Goal: Task Accomplishment & Management: Manage account settings

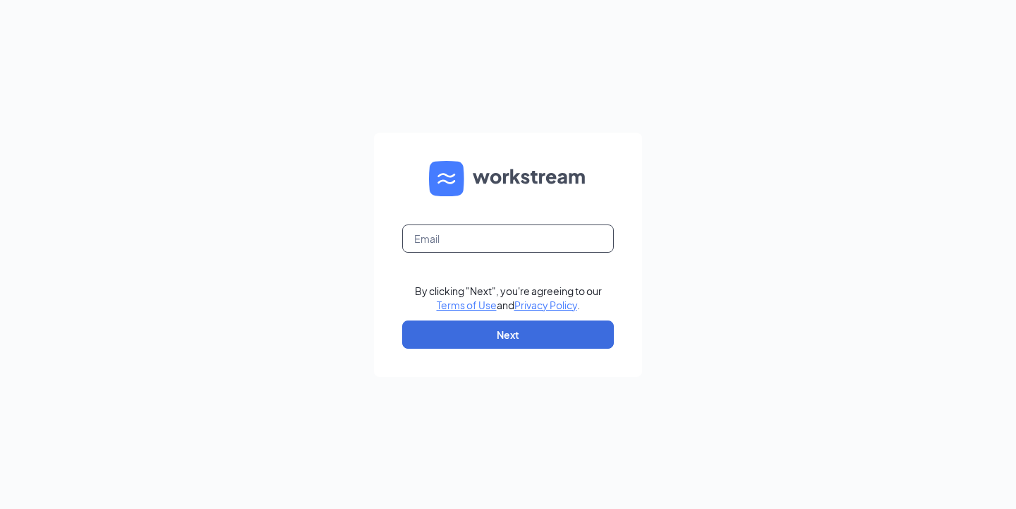
click at [473, 237] on input "text" at bounding box center [508, 238] width 212 height 28
type input "applebees8872@ashoorigroup.com"
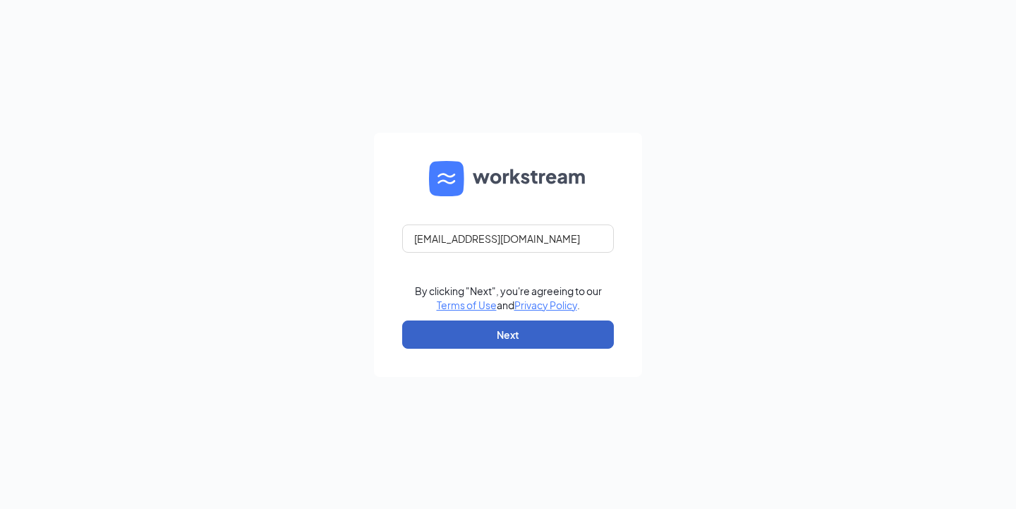
click at [515, 323] on button "Next" at bounding box center [508, 334] width 212 height 28
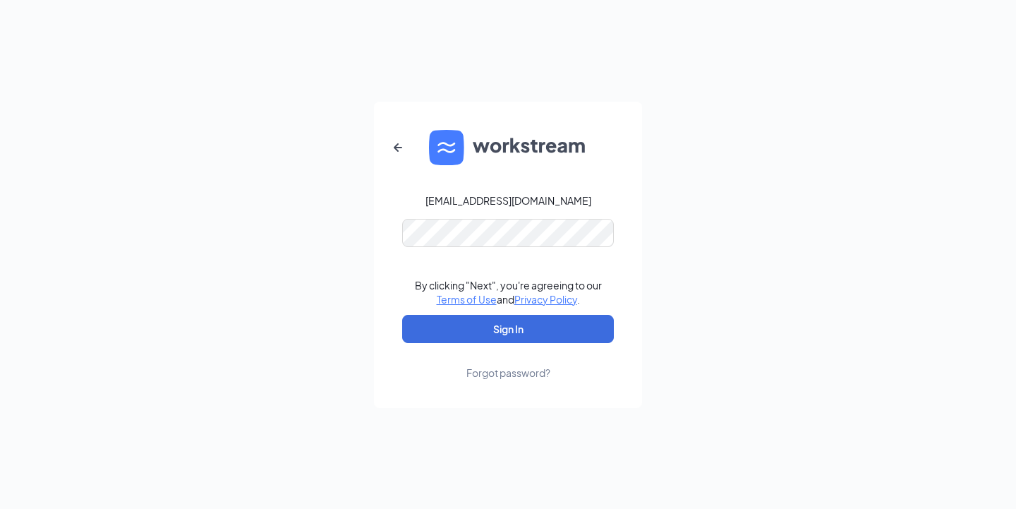
click at [483, 248] on form "applebees8872@ashoorigroup.com By clicking "Next", you're agreeing to our Terms…" at bounding box center [508, 255] width 268 height 306
click at [478, 328] on button "Sign In" at bounding box center [508, 329] width 212 height 28
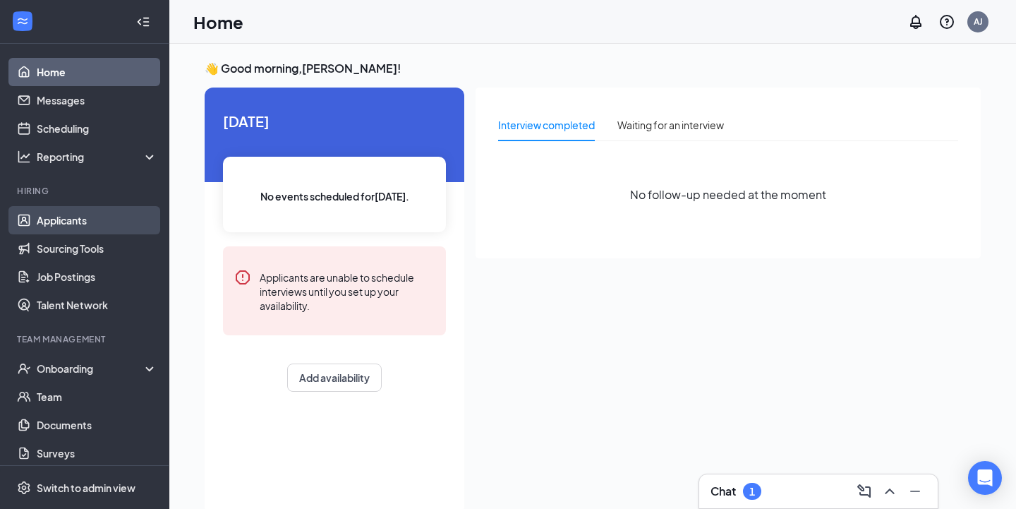
click at [81, 222] on link "Applicants" at bounding box center [97, 220] width 121 height 28
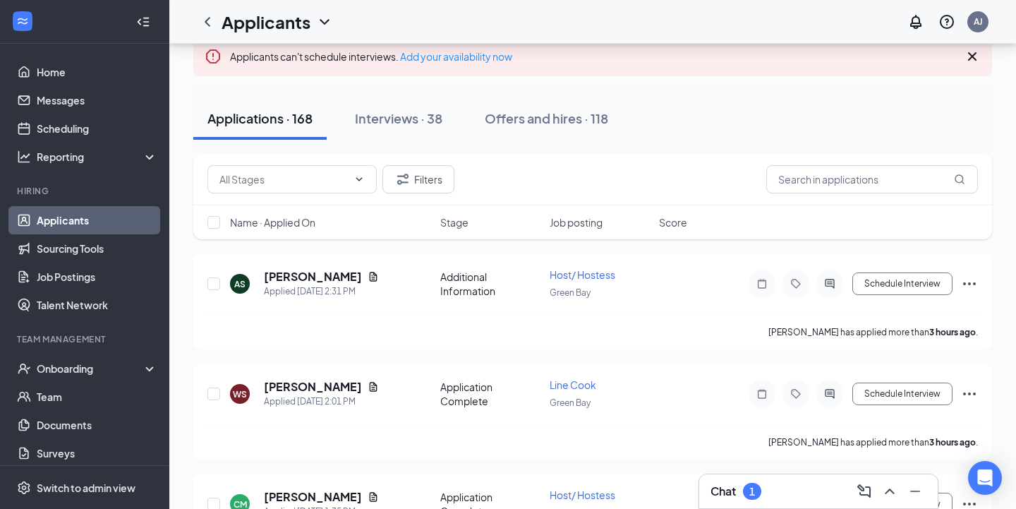
scroll to position [87, 0]
click at [844, 186] on input "text" at bounding box center [872, 180] width 212 height 28
type input "[PERSON_NAME]"
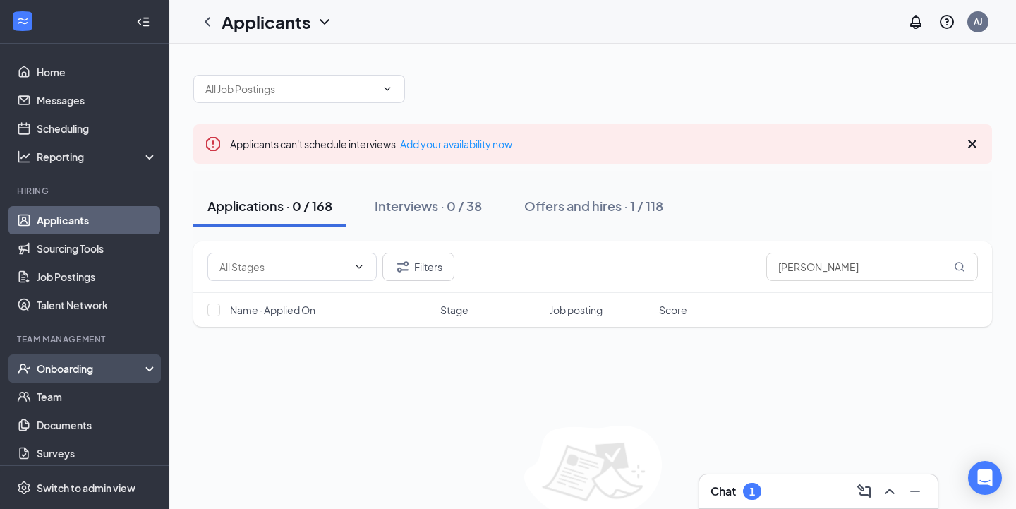
click at [91, 361] on div "Onboarding" at bounding box center [84, 368] width 169 height 28
click at [95, 369] on div "Onboarding" at bounding box center [91, 368] width 109 height 14
click at [95, 370] on div "Onboarding" at bounding box center [91, 368] width 109 height 14
click at [92, 399] on link "Overview" at bounding box center [97, 396] width 121 height 28
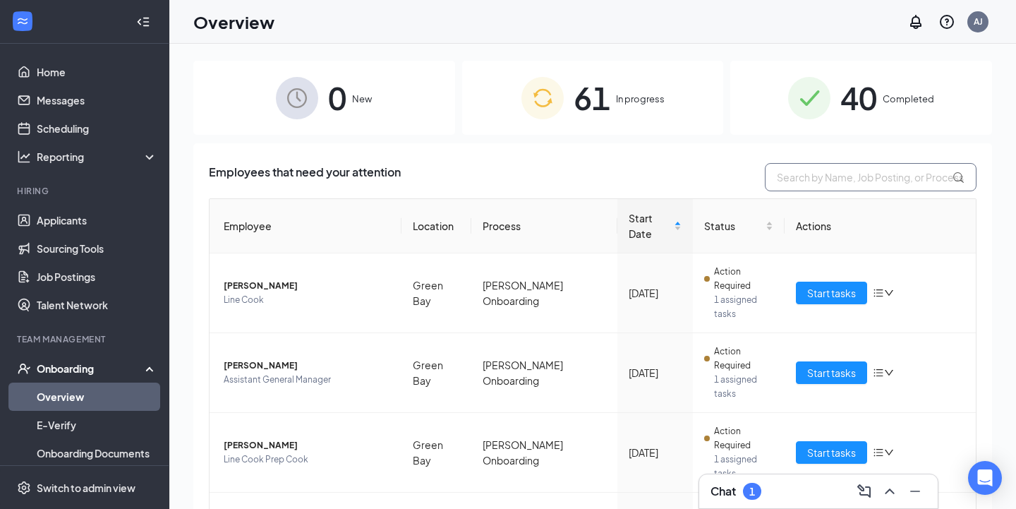
click at [843, 187] on input "text" at bounding box center [871, 177] width 212 height 28
type input "[PERSON_NAME]"
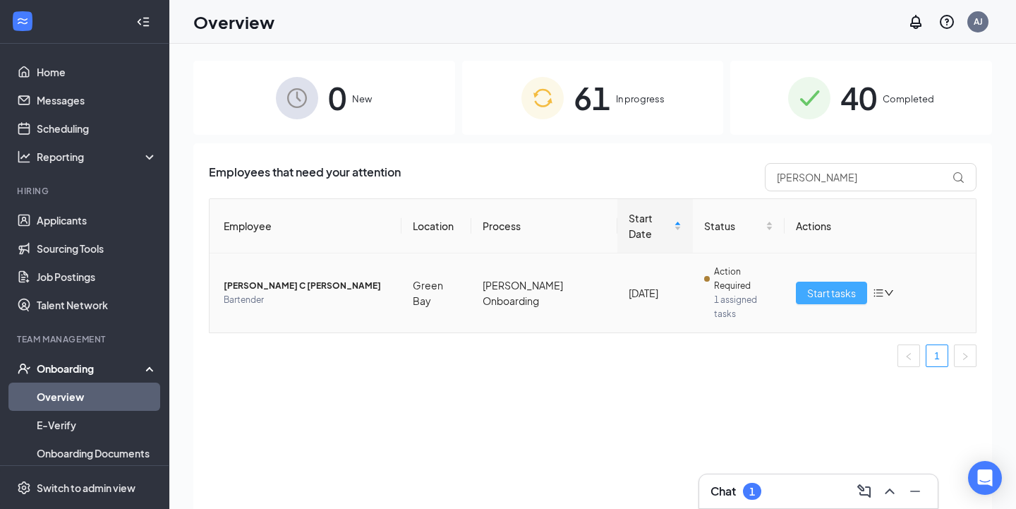
click at [816, 286] on span "Start tasks" at bounding box center [831, 293] width 49 height 16
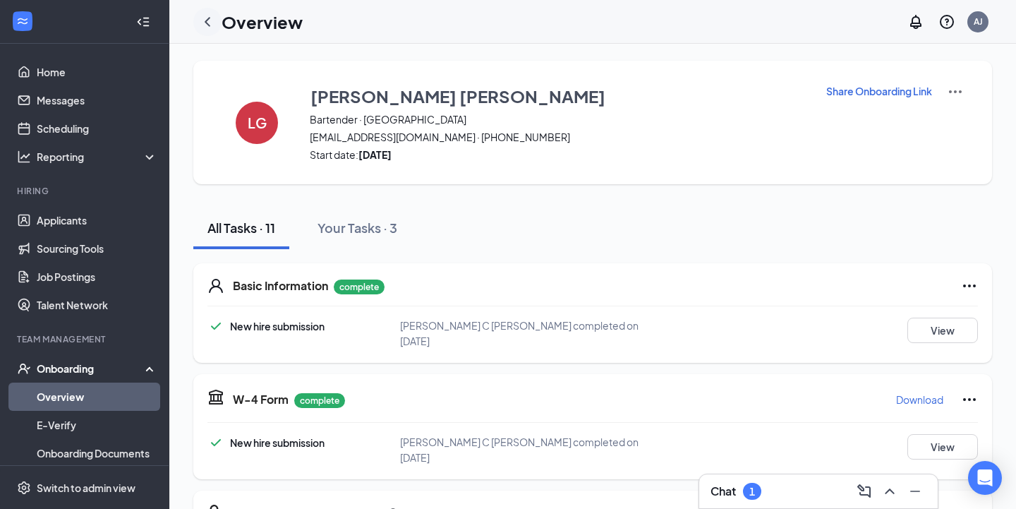
click at [210, 23] on icon "ChevronLeft" at bounding box center [207, 21] width 17 height 17
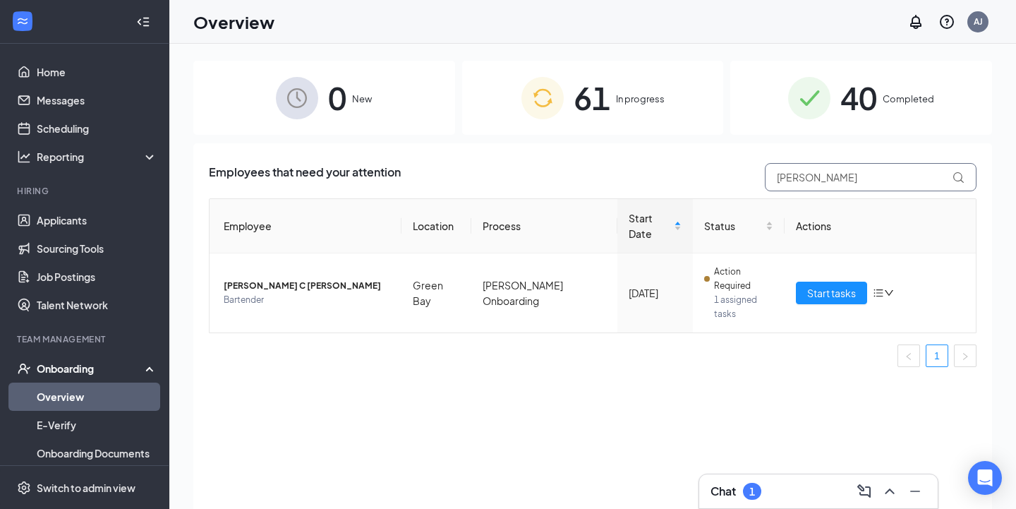
drag, startPoint x: 827, startPoint y: 172, endPoint x: 754, endPoint y: 169, distance: 73.4
click at [754, 169] on div "Employees that need your attention [PERSON_NAME]" at bounding box center [593, 177] width 768 height 28
type input "[PERSON_NAME]"
click at [818, 292] on span "Start tasks" at bounding box center [831, 293] width 49 height 16
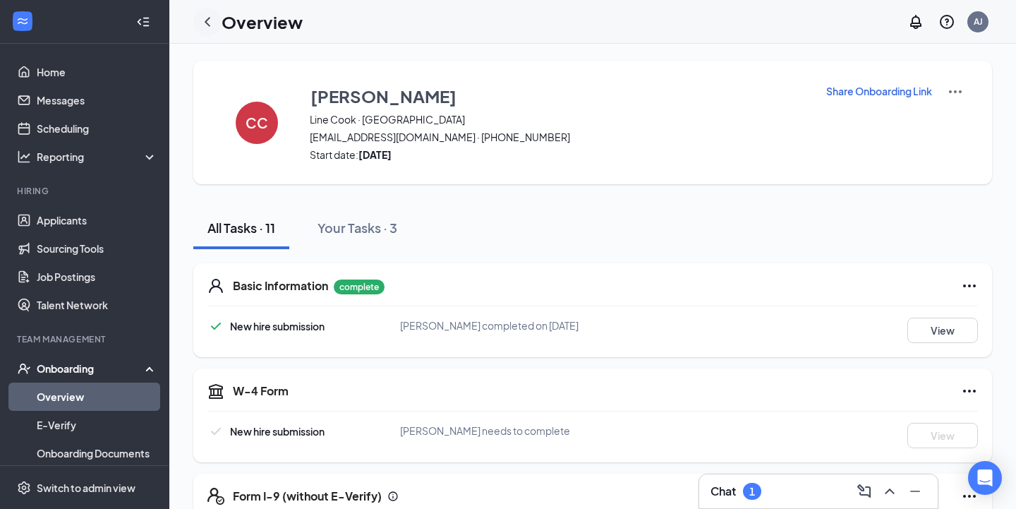
click at [205, 23] on icon "ChevronLeft" at bounding box center [207, 21] width 17 height 17
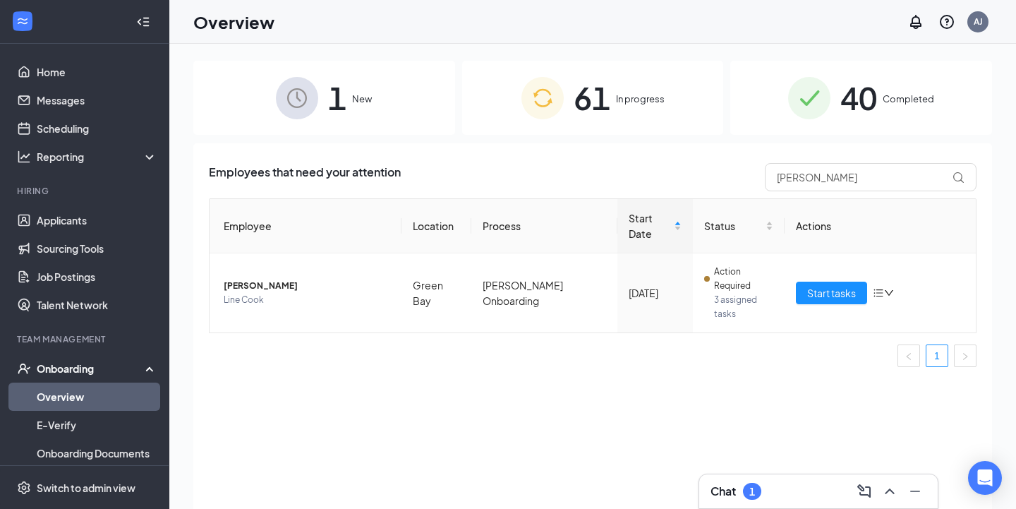
click at [390, 114] on div "1 New" at bounding box center [324, 98] width 262 height 74
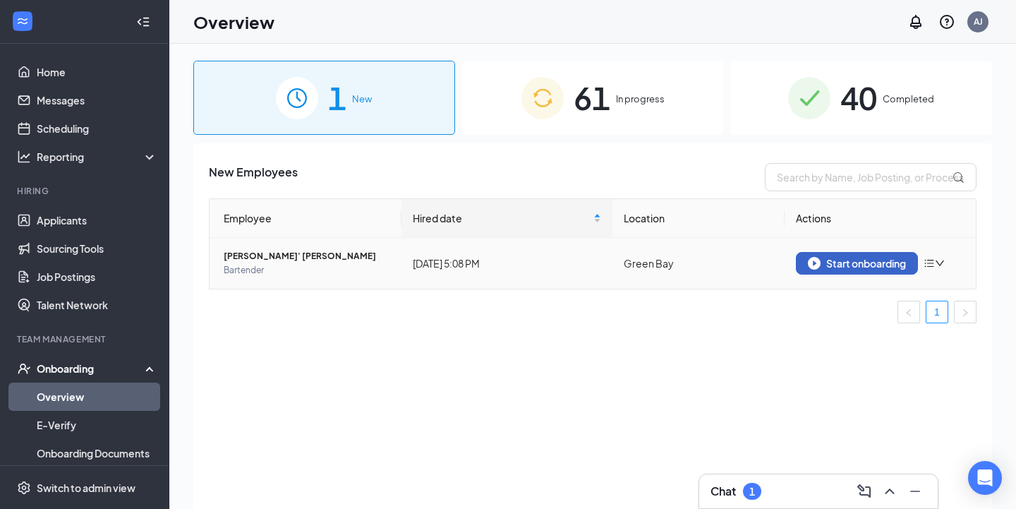
click at [840, 265] on div "Start onboarding" at bounding box center [857, 263] width 98 height 13
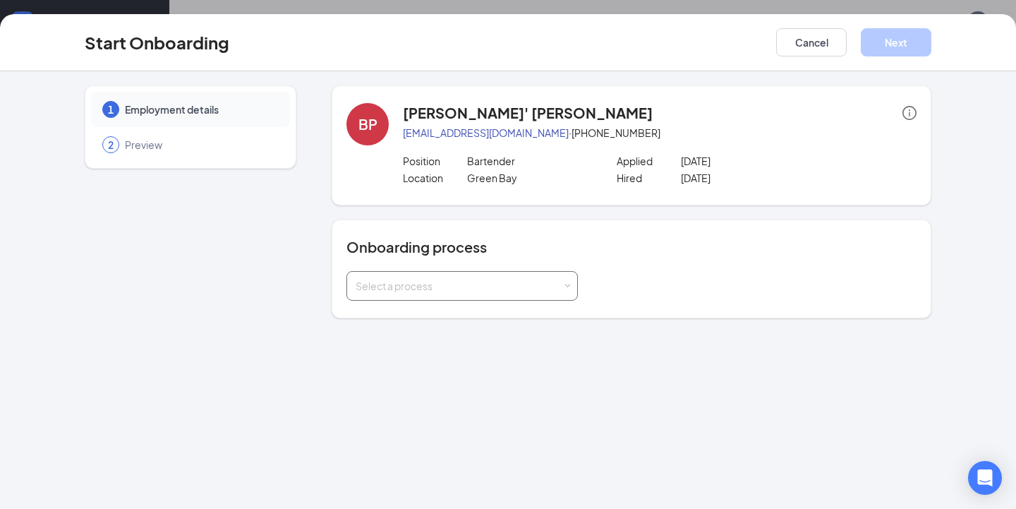
click at [533, 290] on div "Select a process" at bounding box center [459, 286] width 207 height 14
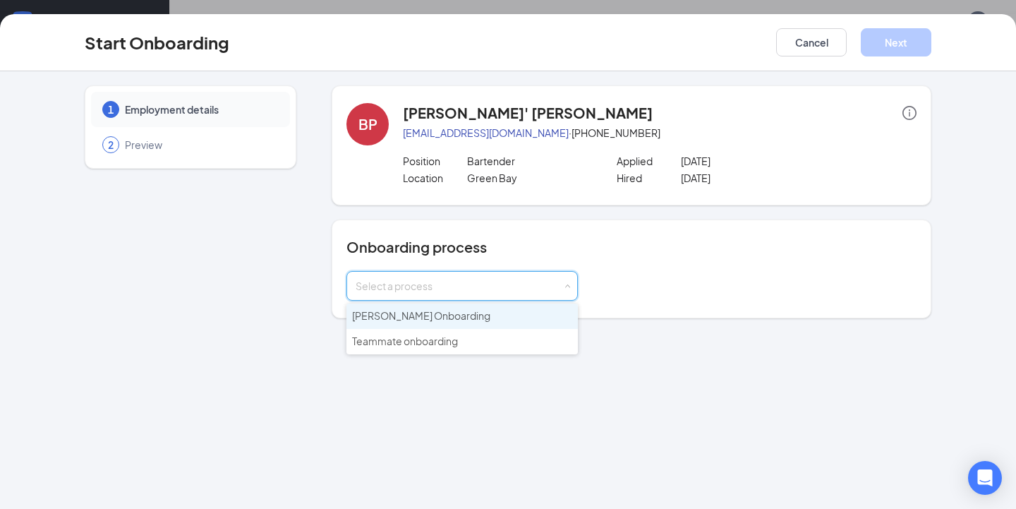
click at [471, 320] on li "[PERSON_NAME] Onboarding" at bounding box center [461, 315] width 231 height 25
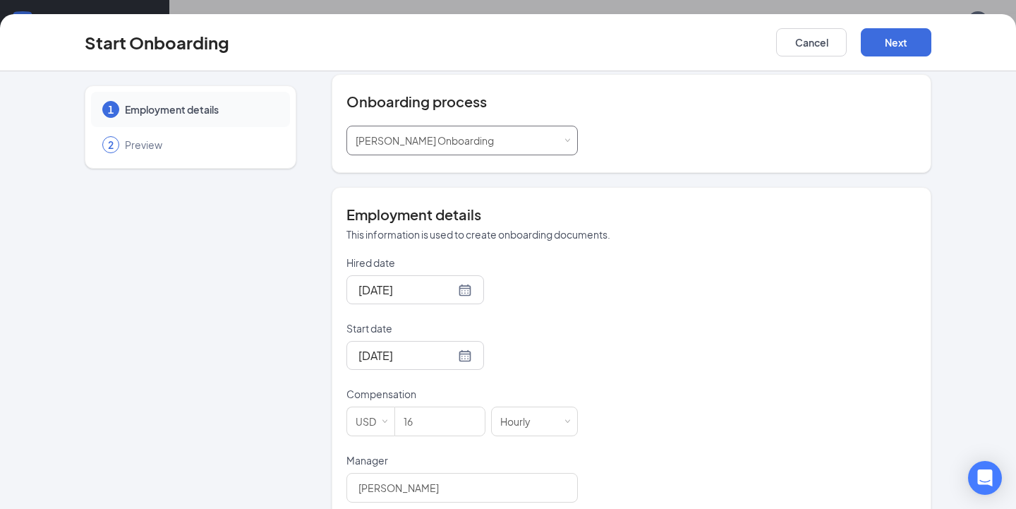
scroll to position [150, 0]
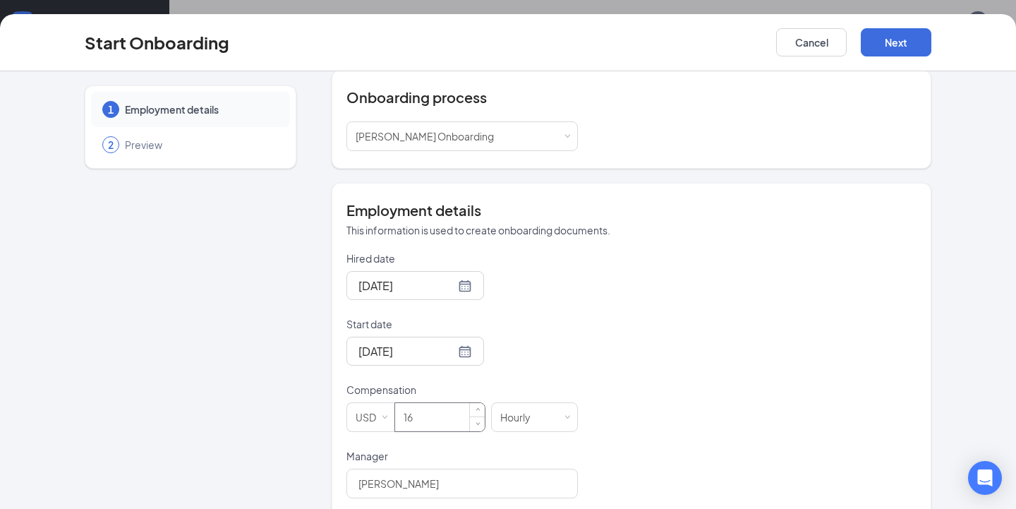
click at [431, 427] on input "16" at bounding box center [440, 417] width 90 height 28
type input "1"
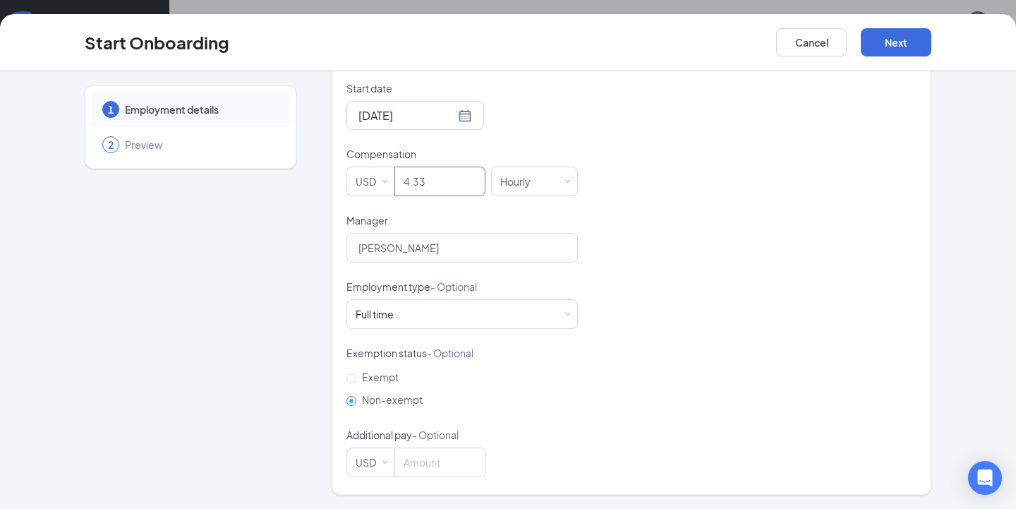
scroll to position [5, 0]
type input "4.33"
click at [895, 47] on button "Next" at bounding box center [896, 42] width 71 height 28
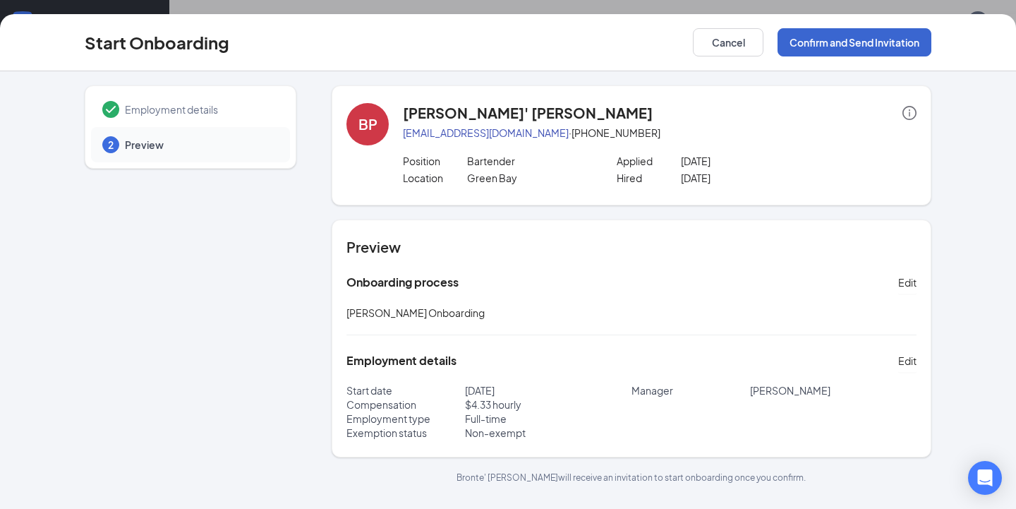
scroll to position [0, 0]
click at [841, 45] on button "Confirm and Send Invitation" at bounding box center [855, 42] width 154 height 28
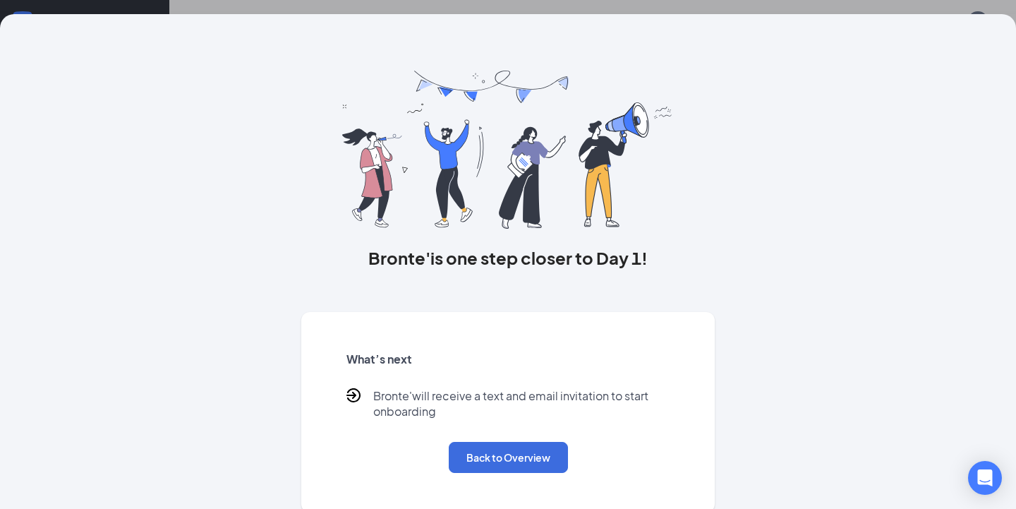
scroll to position [4, 0]
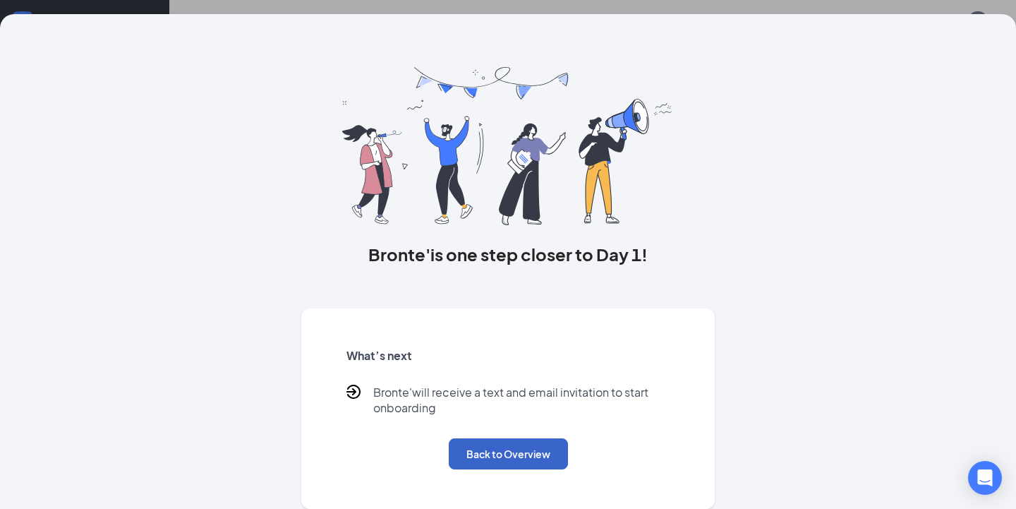
click at [495, 455] on button "Back to Overview" at bounding box center [508, 453] width 119 height 31
